Goal: Browse casually

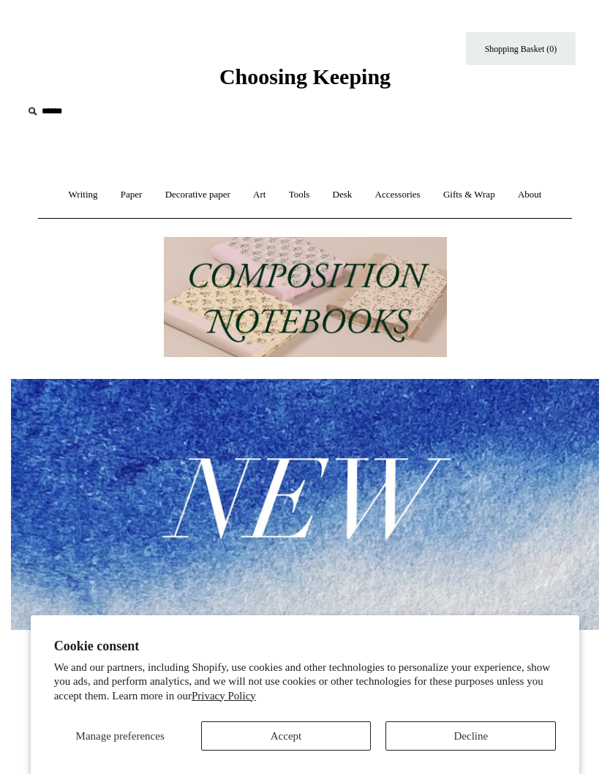
click at [262, 201] on link "Art +" at bounding box center [259, 195] width 33 height 39
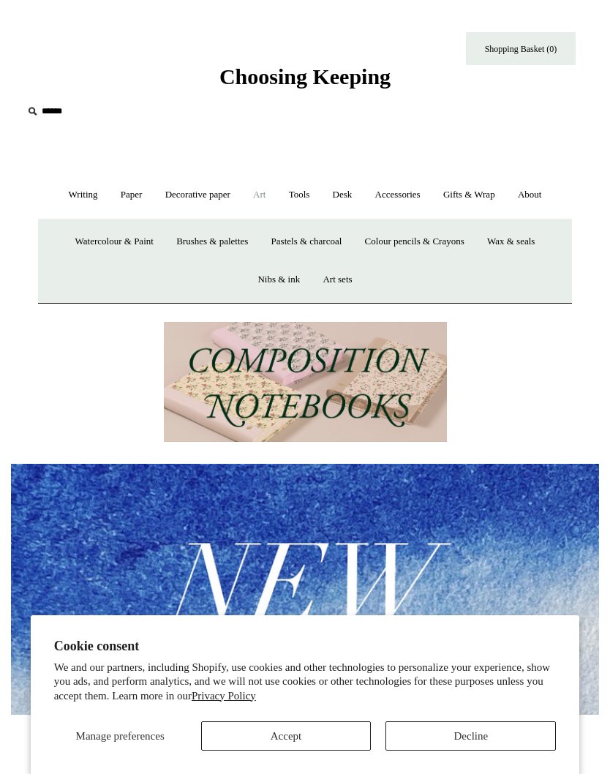
click at [412, 194] on link "Accessories +" at bounding box center [398, 195] width 66 height 39
click at [309, 278] on link "Playing Cards" at bounding box center [305, 279] width 74 height 39
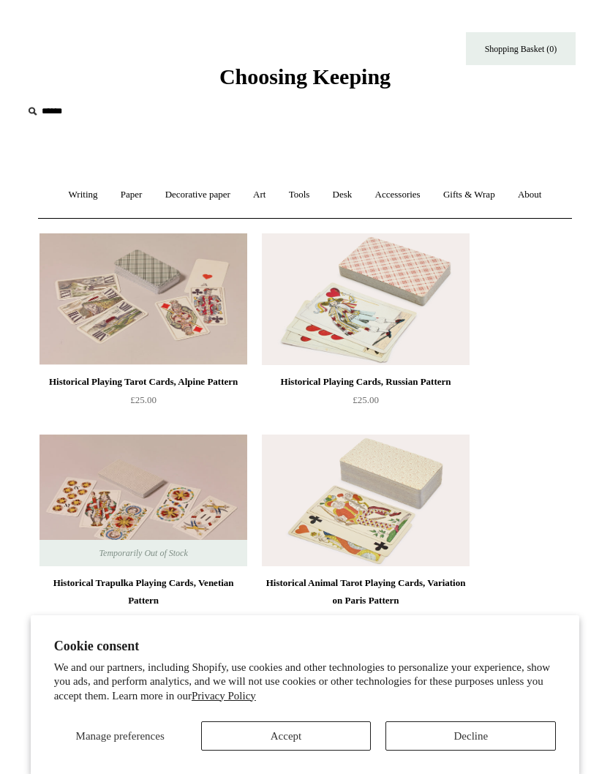
click at [315, 737] on button "Accept" at bounding box center [286, 735] width 170 height 29
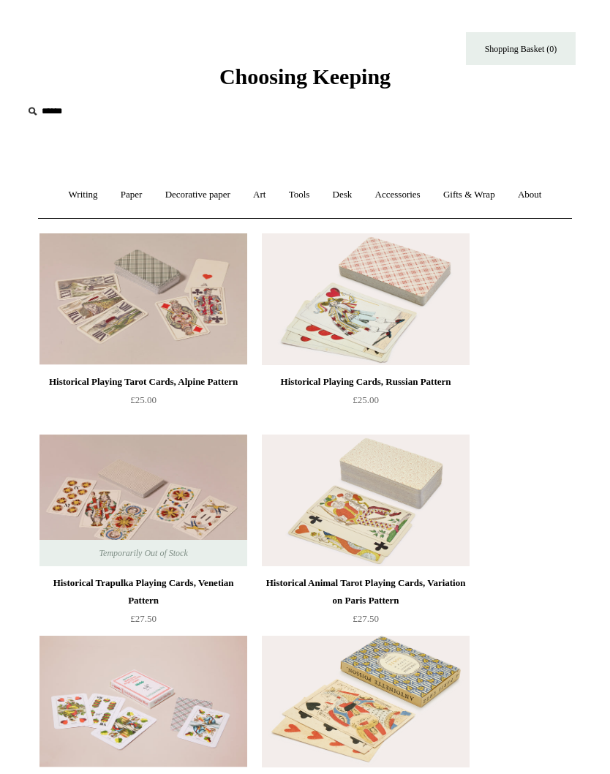
click at [410, 195] on link "Accessories +" at bounding box center [398, 195] width 66 height 39
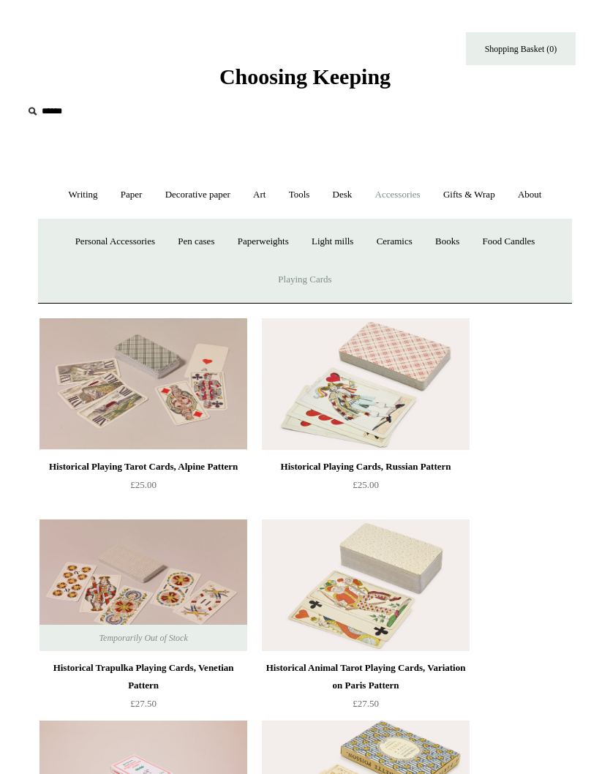
click at [358, 194] on link "Desk +" at bounding box center [343, 195] width 40 height 39
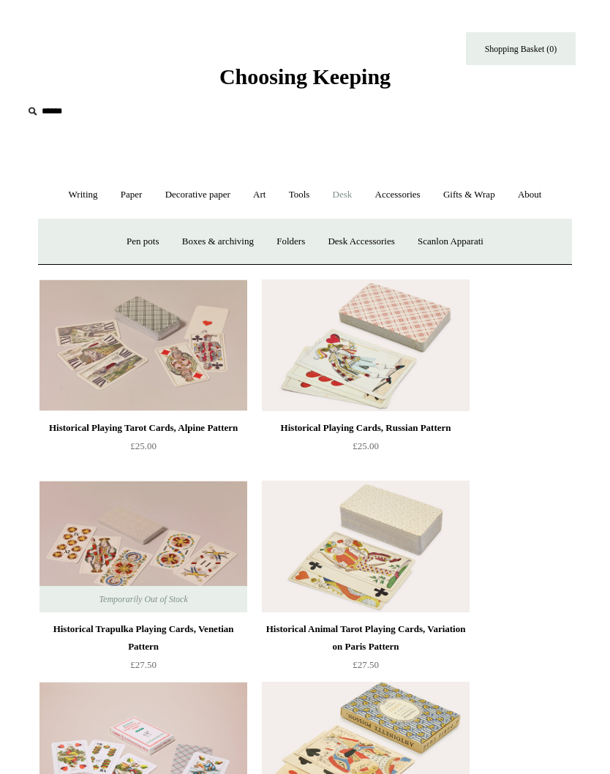
click at [226, 239] on link "Boxes & archiving" at bounding box center [218, 241] width 92 height 39
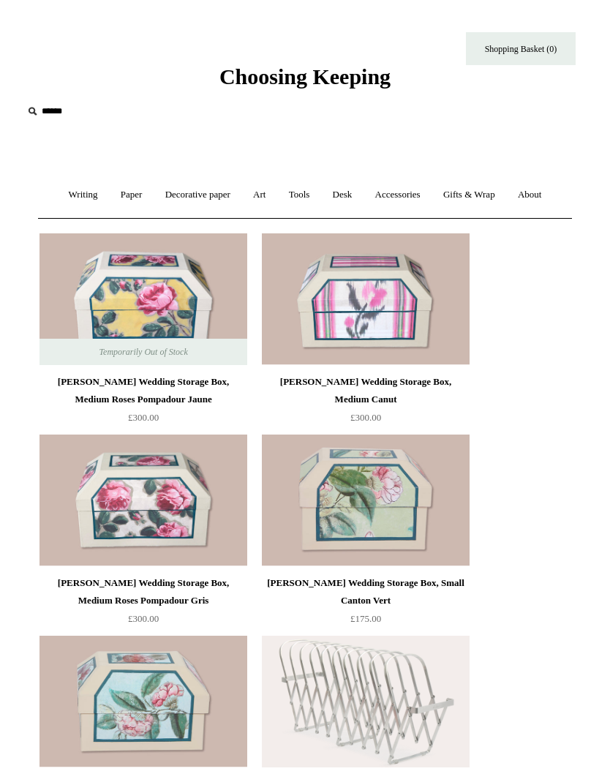
click at [350, 193] on link "Desk +" at bounding box center [343, 195] width 40 height 39
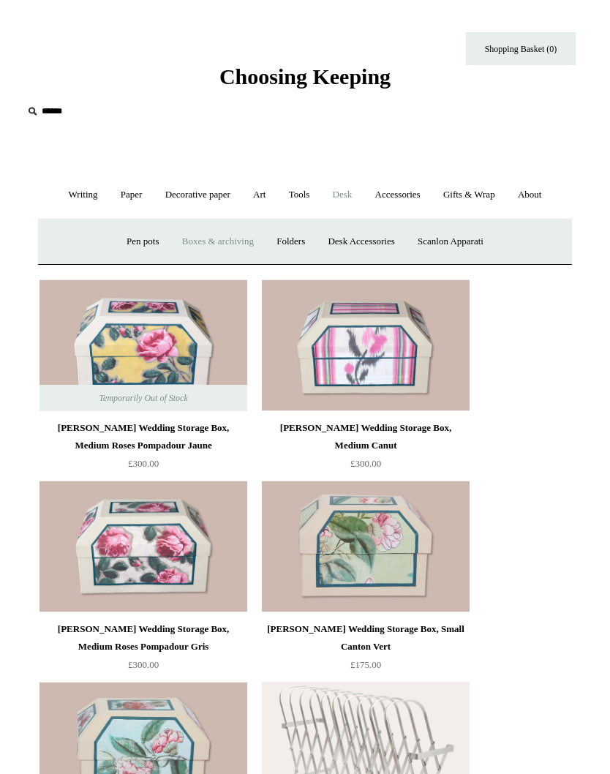
click at [145, 241] on link "Pen pots" at bounding box center [142, 241] width 53 height 39
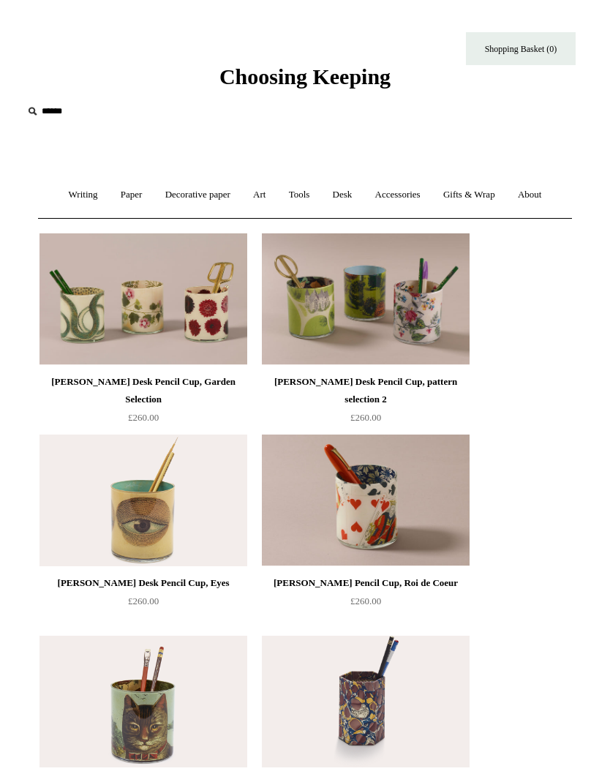
click at [349, 194] on link "Desk +" at bounding box center [343, 195] width 40 height 39
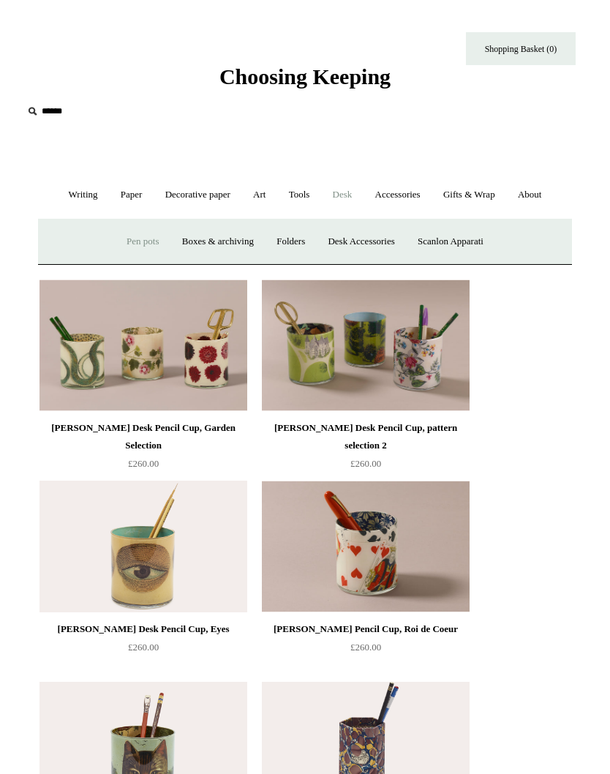
click at [458, 241] on link "Scanlon Apparati" at bounding box center [450, 241] width 86 height 39
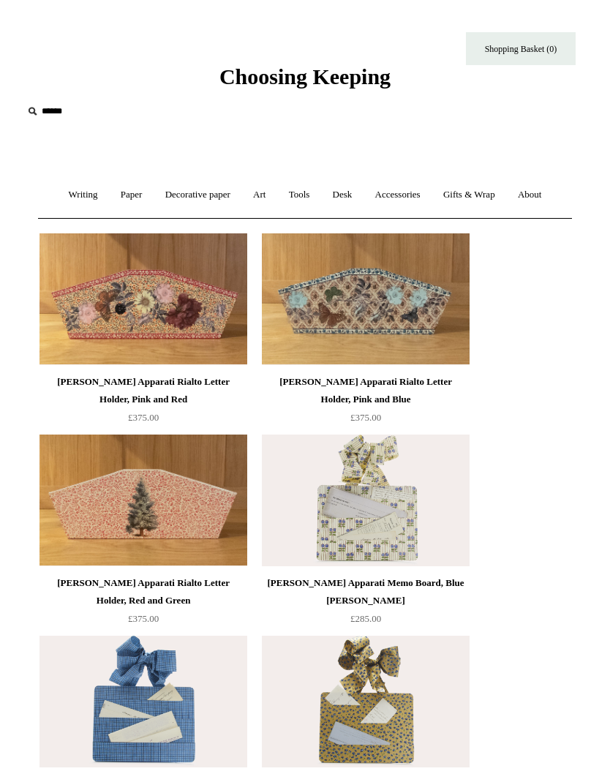
click at [352, 204] on link "Desk +" at bounding box center [343, 195] width 40 height 39
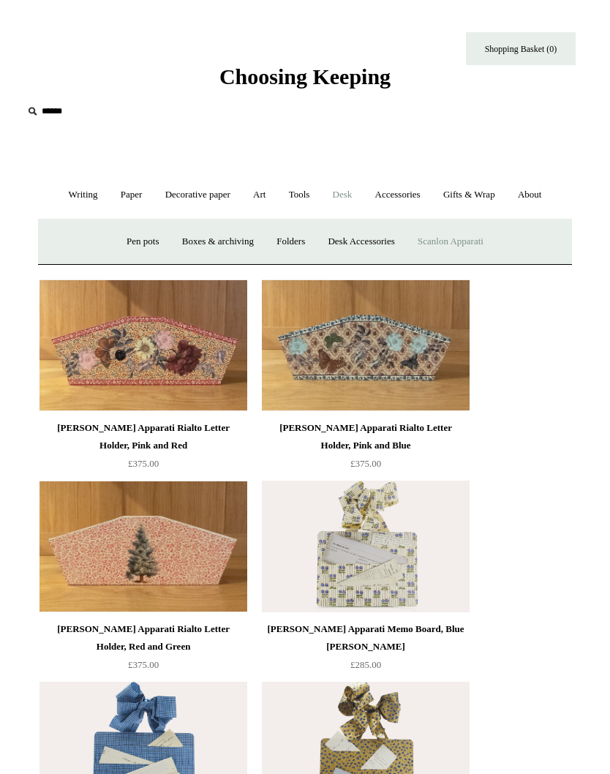
click at [302, 246] on link "Folders" at bounding box center [290, 241] width 49 height 39
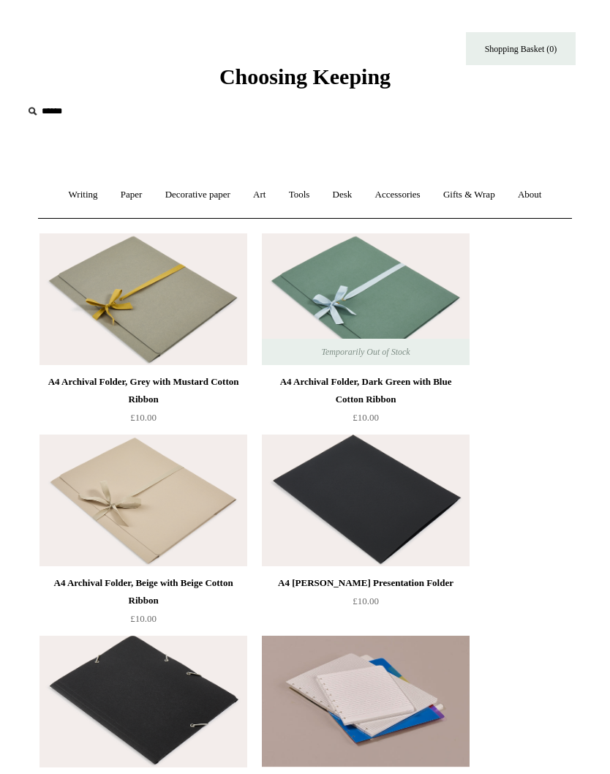
click at [271, 195] on link "Art +" at bounding box center [259, 195] width 33 height 39
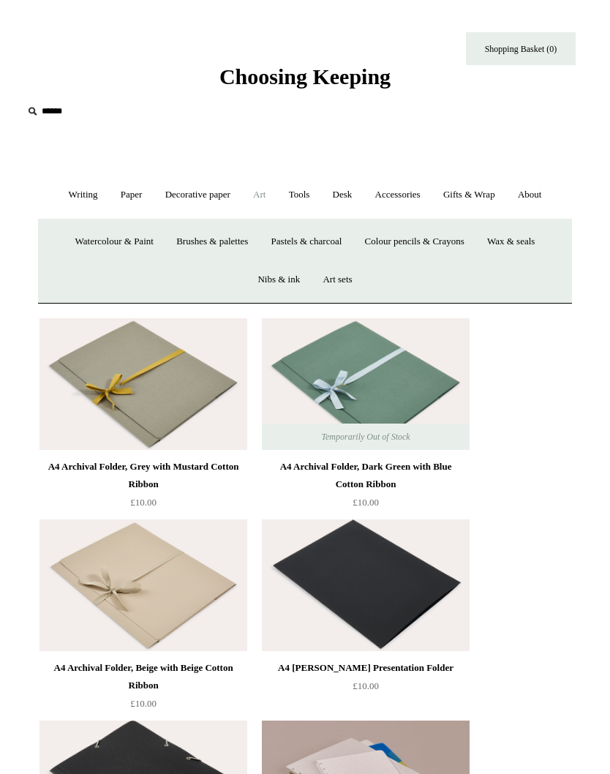
click at [345, 282] on link "Art sets" at bounding box center [337, 279] width 50 height 39
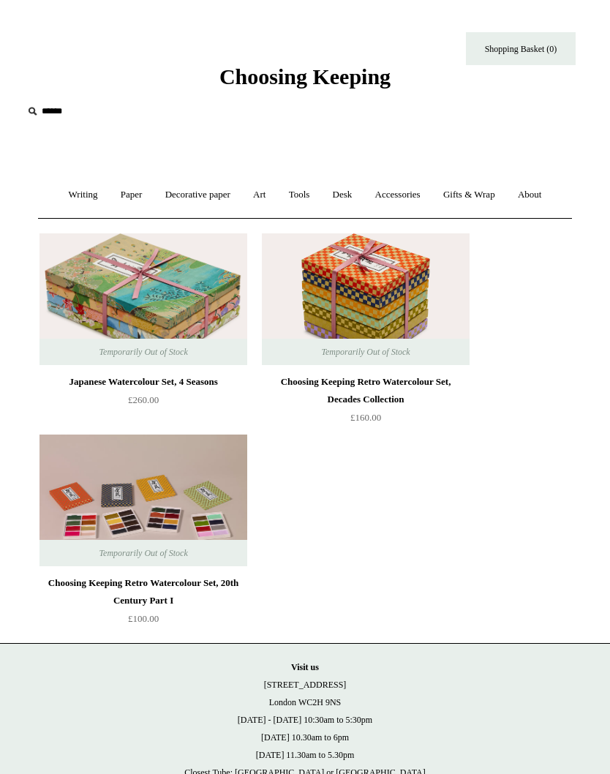
click at [271, 199] on link "Art +" at bounding box center [259, 195] width 33 height 39
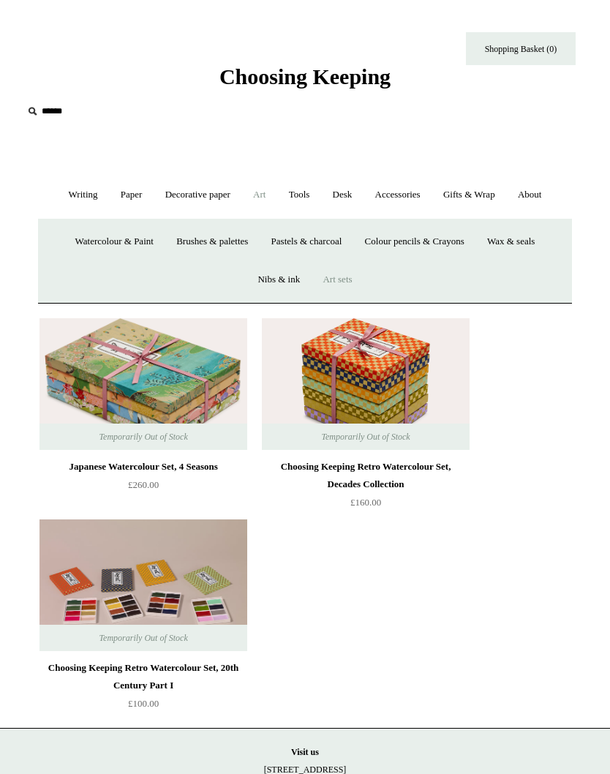
click at [219, 244] on link "Brushes & palettes" at bounding box center [212, 241] width 92 height 39
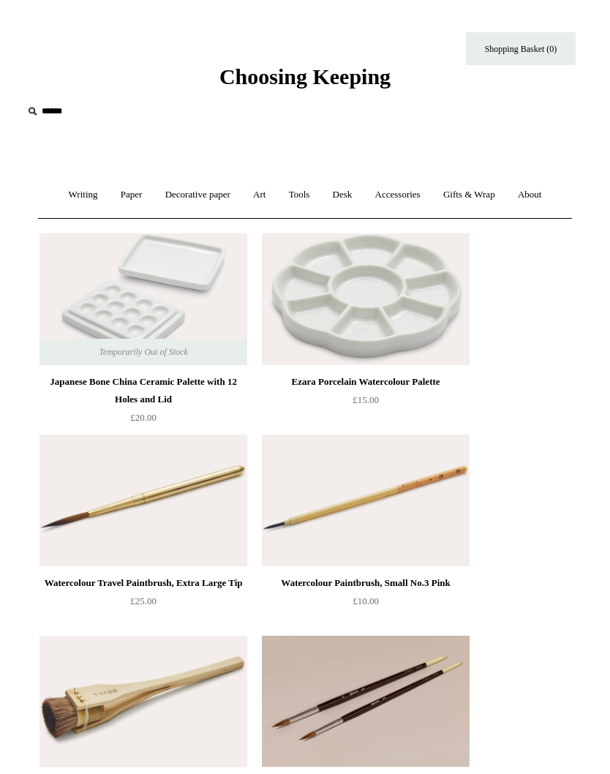
click at [355, 197] on link "Desk +" at bounding box center [343, 195] width 40 height 39
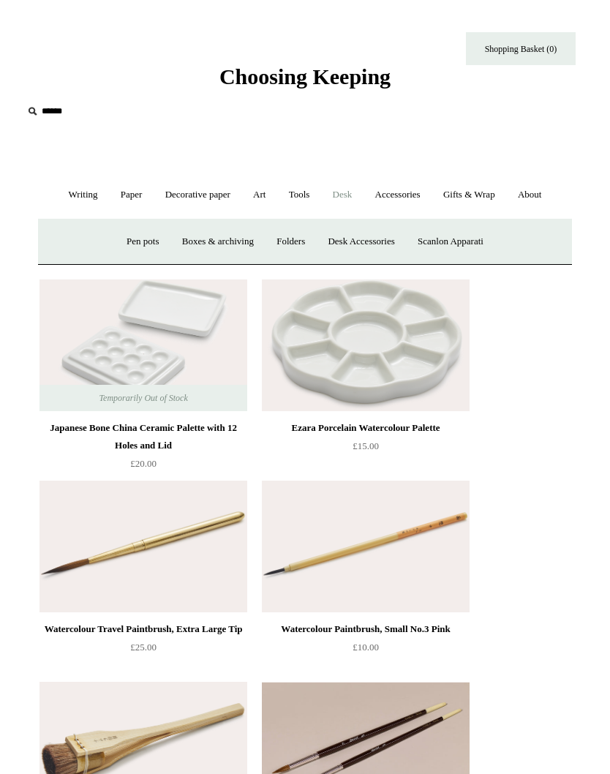
click at [139, 241] on link "Pen pots" at bounding box center [142, 241] width 53 height 39
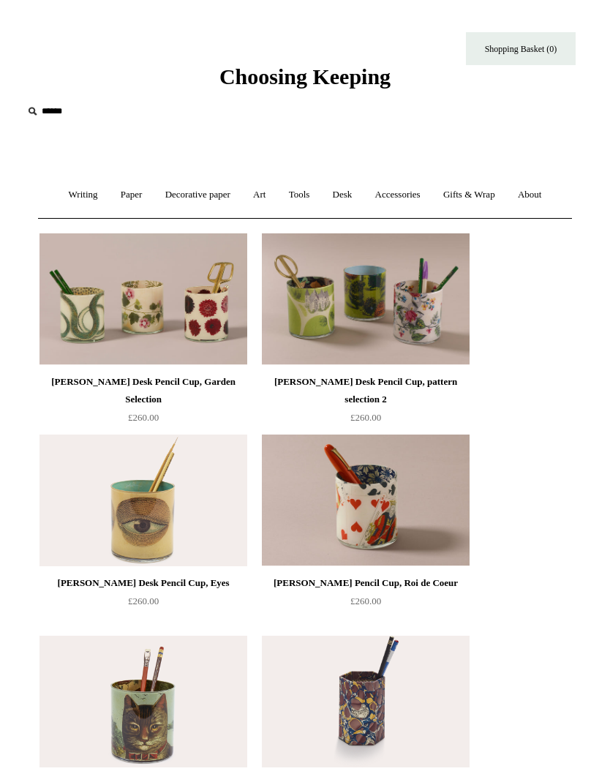
click at [351, 195] on link "Desk +" at bounding box center [343, 195] width 40 height 39
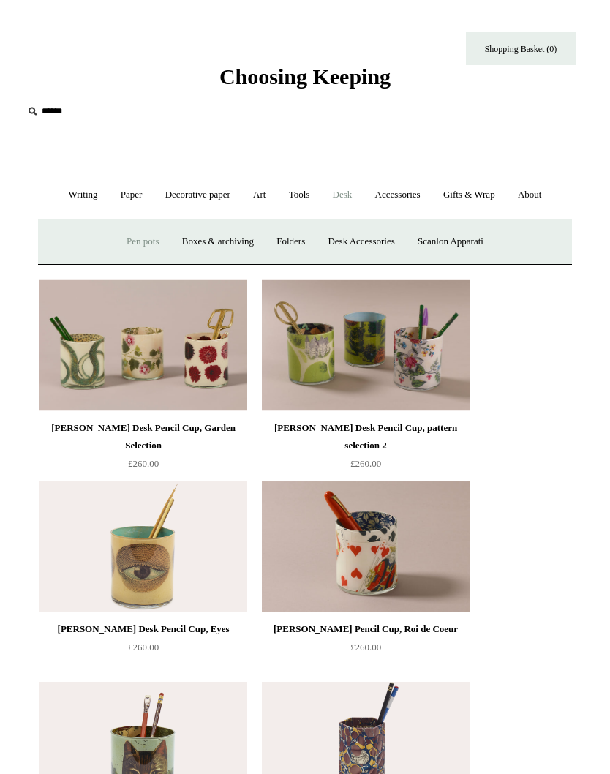
click at [214, 244] on link "Boxes & archiving" at bounding box center [218, 241] width 92 height 39
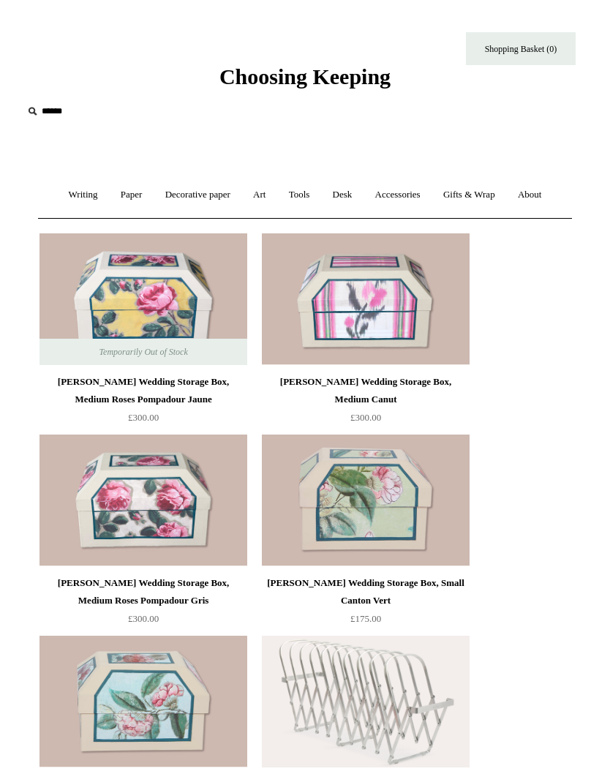
click at [309, 199] on link "Tools +" at bounding box center [300, 195] width 42 height 39
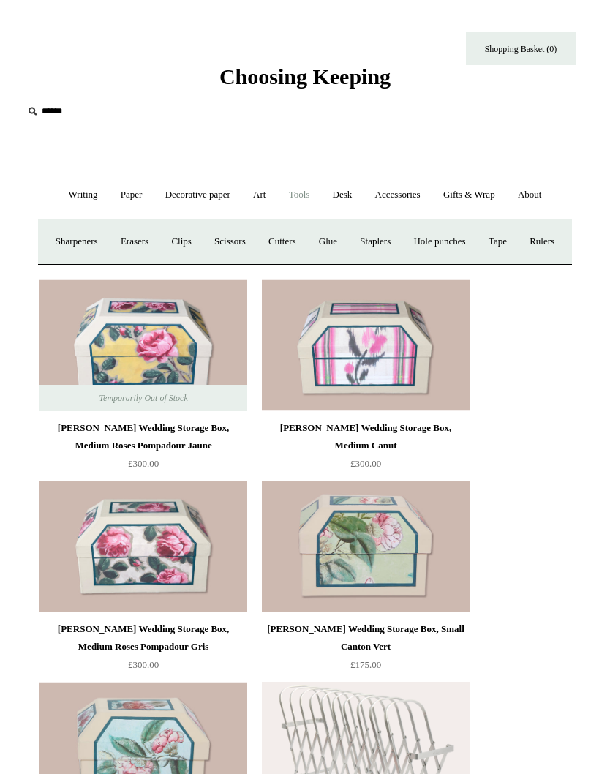
click at [128, 197] on link "Paper +" at bounding box center [131, 195] width 42 height 39
click at [297, 244] on link "Sketchbooks +" at bounding box center [283, 241] width 69 height 39
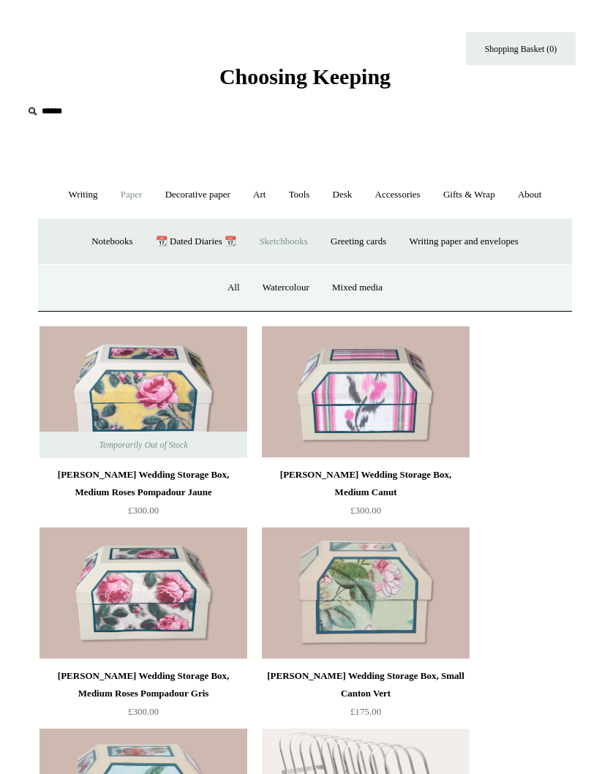
click at [291, 242] on link "Sketchbooks -" at bounding box center [283, 241] width 69 height 39
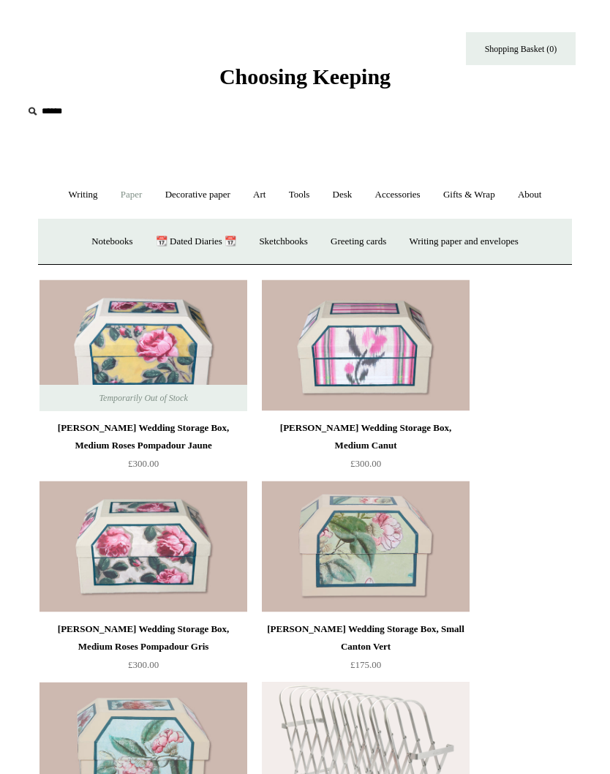
click at [236, 284] on img at bounding box center [143, 345] width 208 height 132
click at [288, 240] on link "Sketchbooks +" at bounding box center [283, 241] width 69 height 39
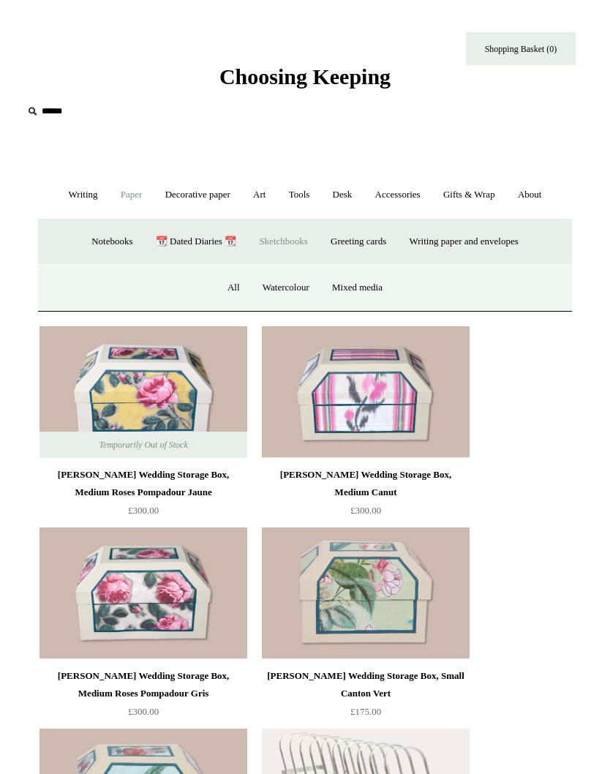
click at [224, 293] on link "All" at bounding box center [233, 287] width 33 height 39
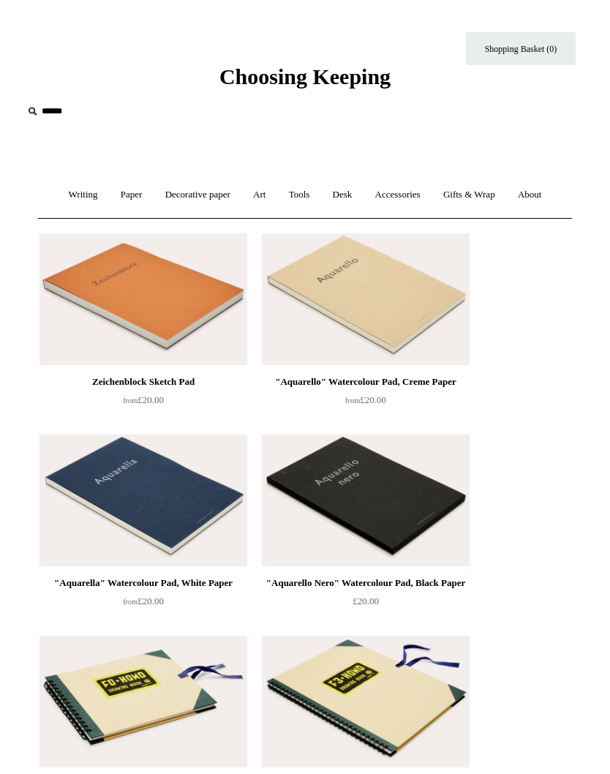
click at [273, 195] on link "Art +" at bounding box center [259, 195] width 33 height 39
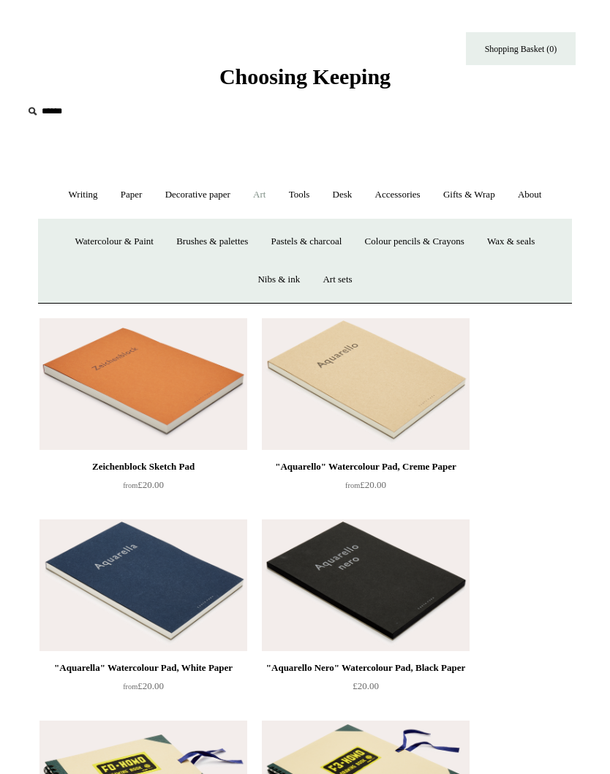
click at [135, 195] on link "Paper +" at bounding box center [131, 195] width 42 height 39
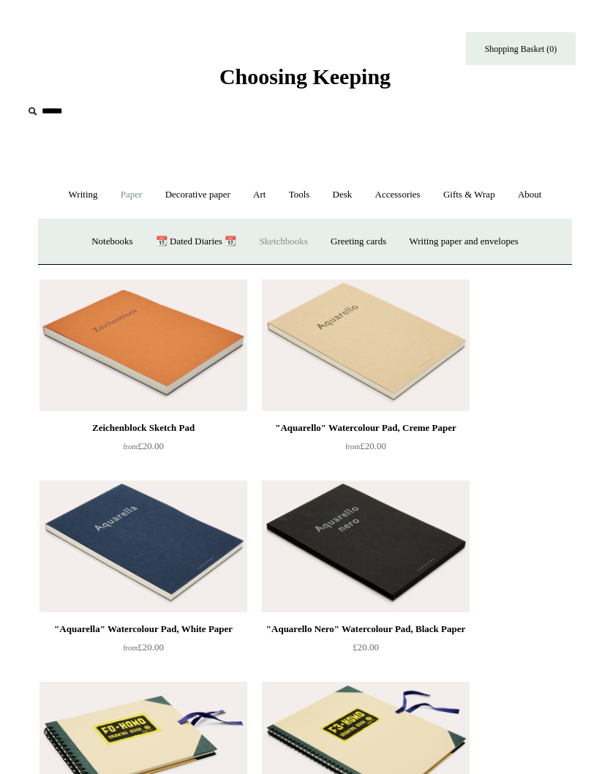
click at [372, 236] on link "Greeting cards +" at bounding box center [358, 241] width 76 height 39
